Goal: Find specific page/section: Find specific page/section

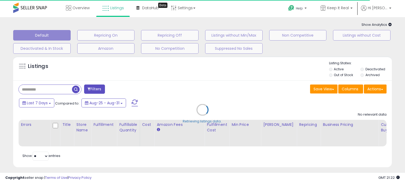
type input "********"
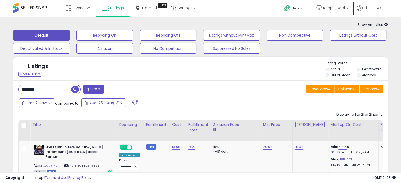
click at [1, 4] on div "Overview Listings Beta" at bounding box center [128, 11] width 265 height 22
